Goal: Task Accomplishment & Management: Manage account settings

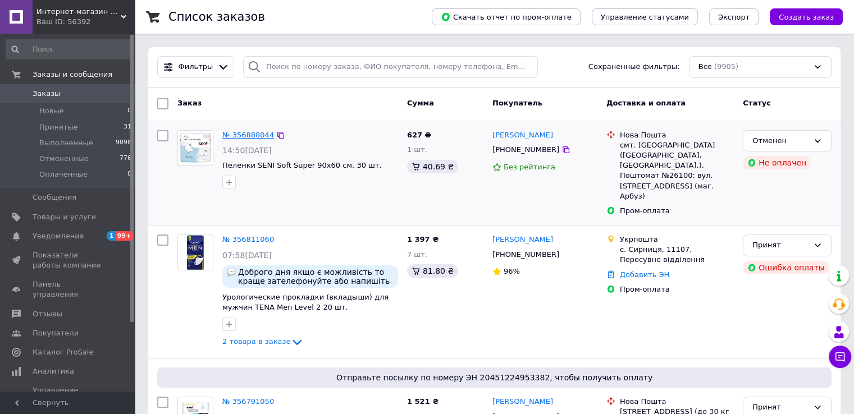
click at [245, 132] on link "№ 356888044" at bounding box center [248, 135] width 52 height 8
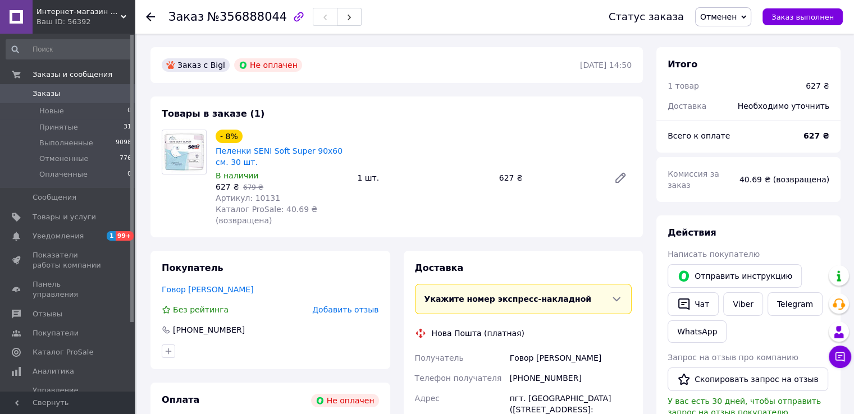
click at [152, 19] on icon at bounding box center [150, 16] width 9 height 9
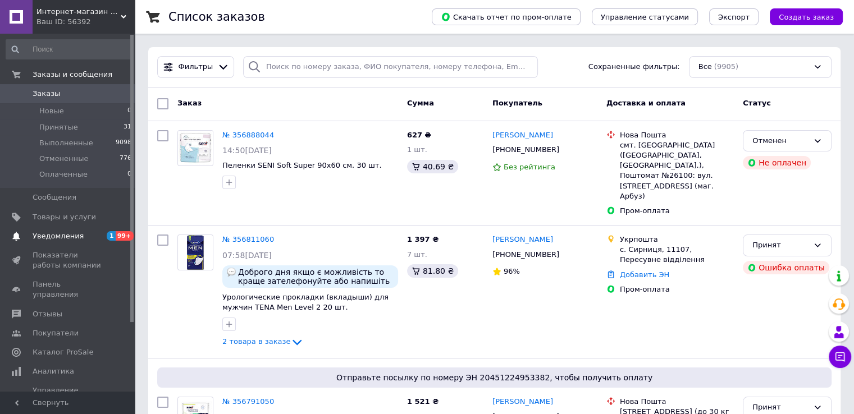
click at [41, 234] on span "Уведомления" at bounding box center [58, 236] width 51 height 10
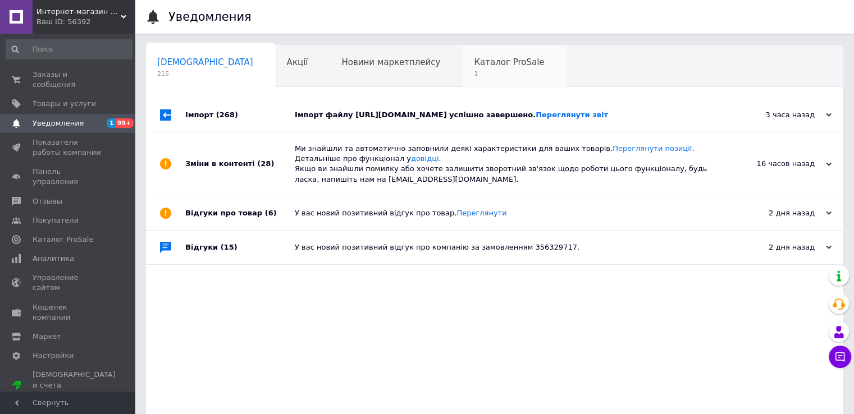
click at [474, 59] on span "Каталог ProSale" at bounding box center [509, 62] width 70 height 10
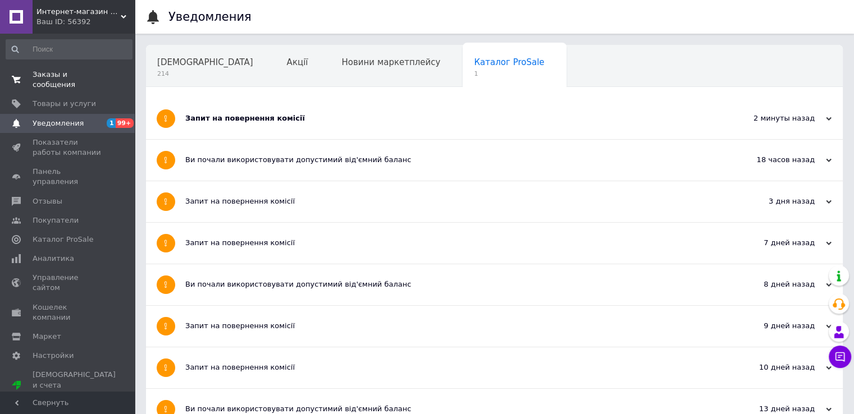
click at [81, 77] on span "Заказы и сообщения" at bounding box center [68, 80] width 71 height 20
